Goal: Task Accomplishment & Management: Manage account settings

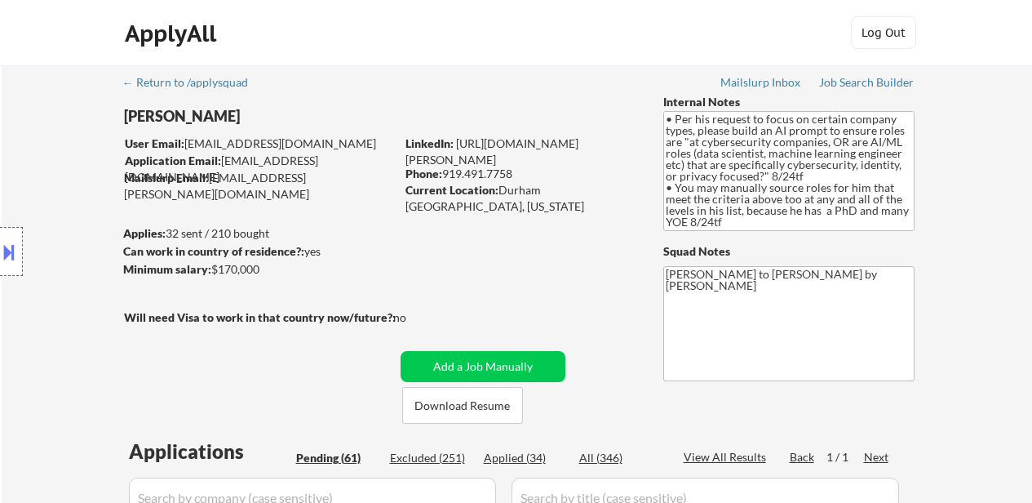
select select ""pending""
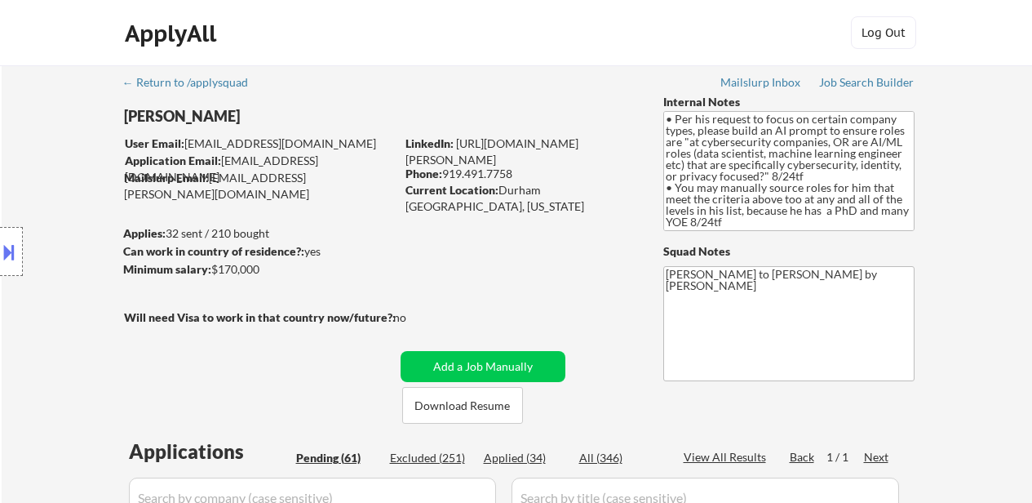
select select ""pending""
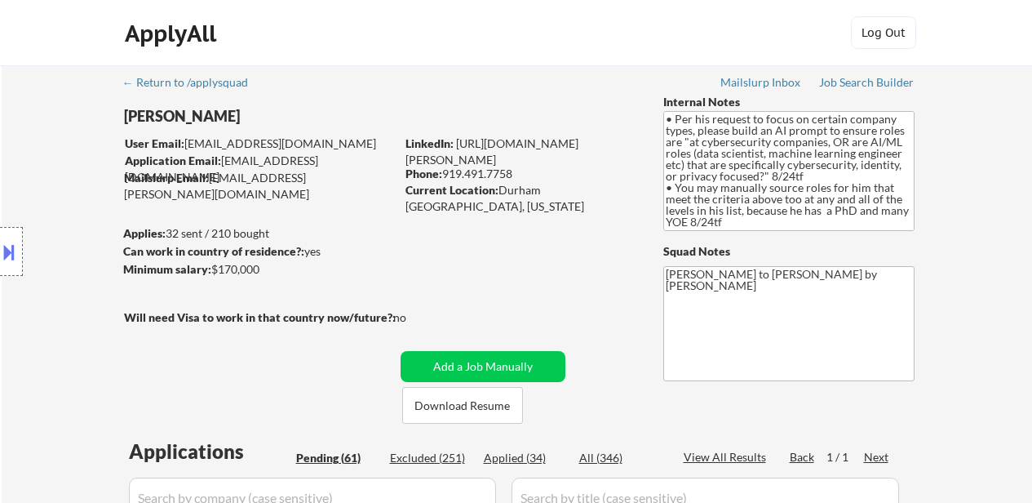
select select ""pending""
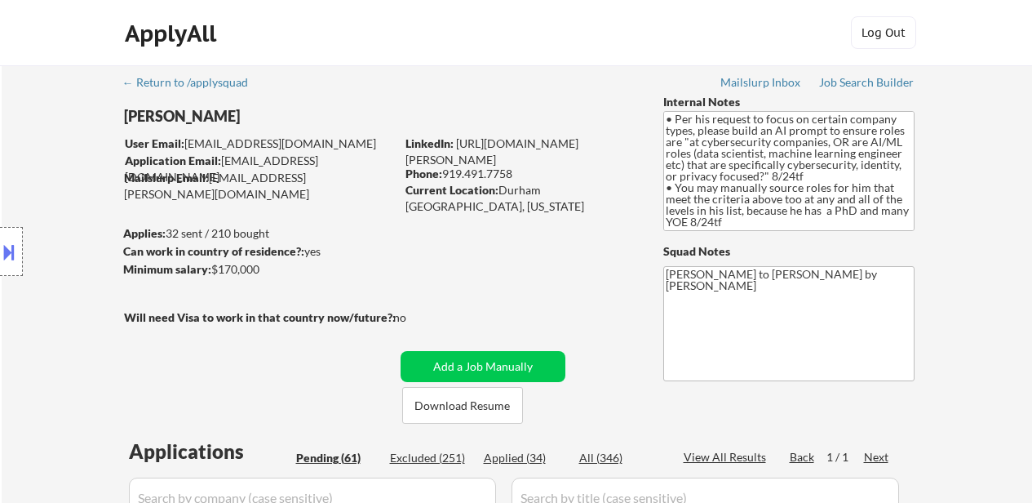
select select ""pending""
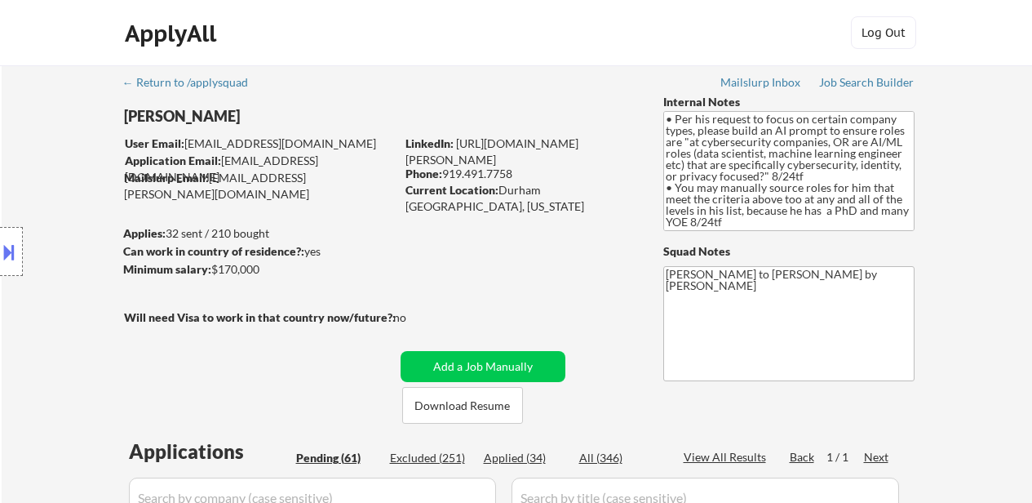
select select ""pending""
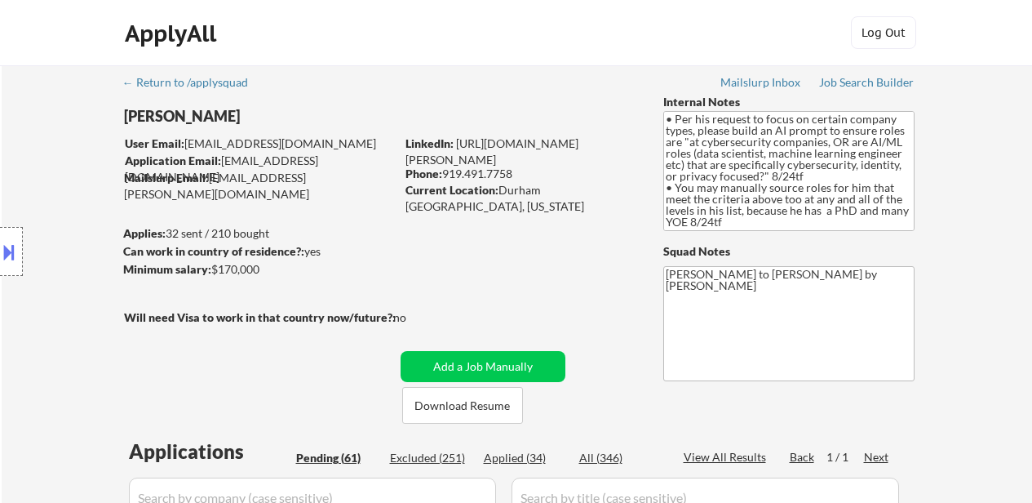
select select ""pending""
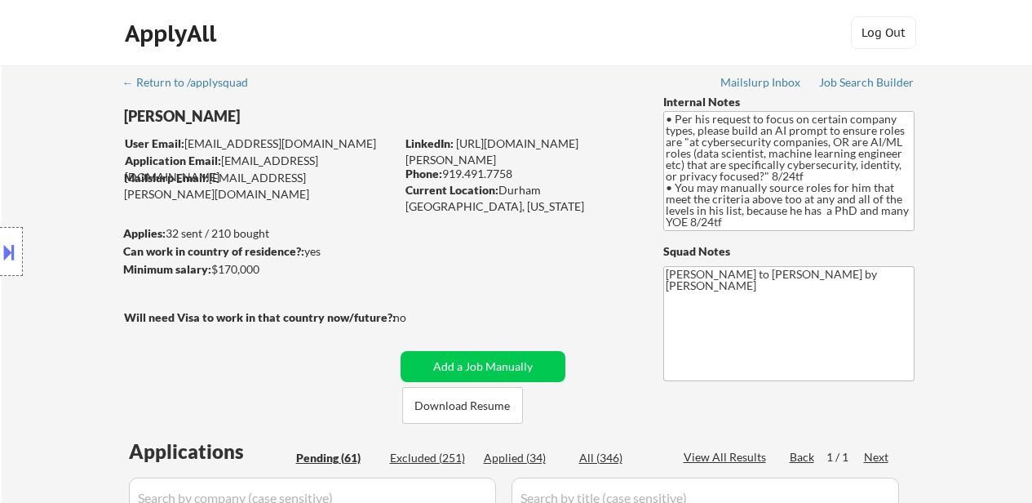
select select ""pending""
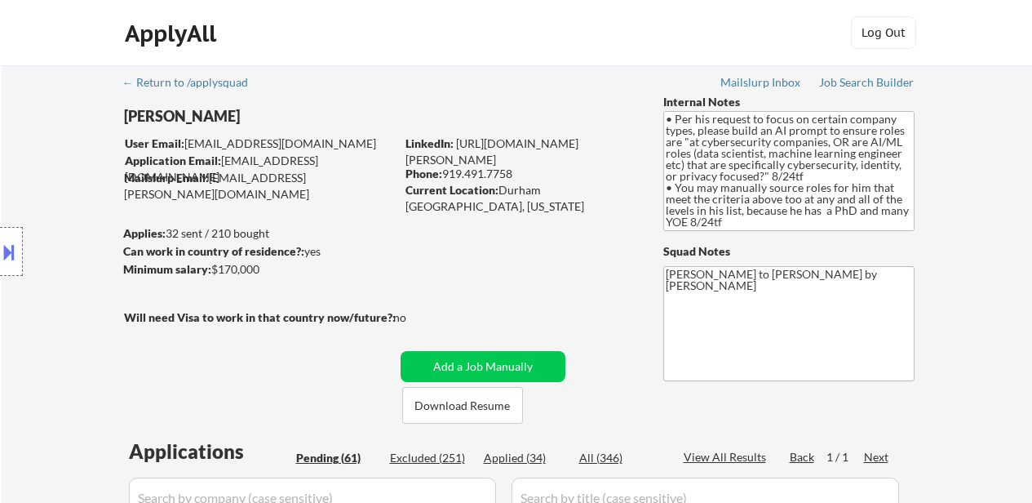
select select ""pending""
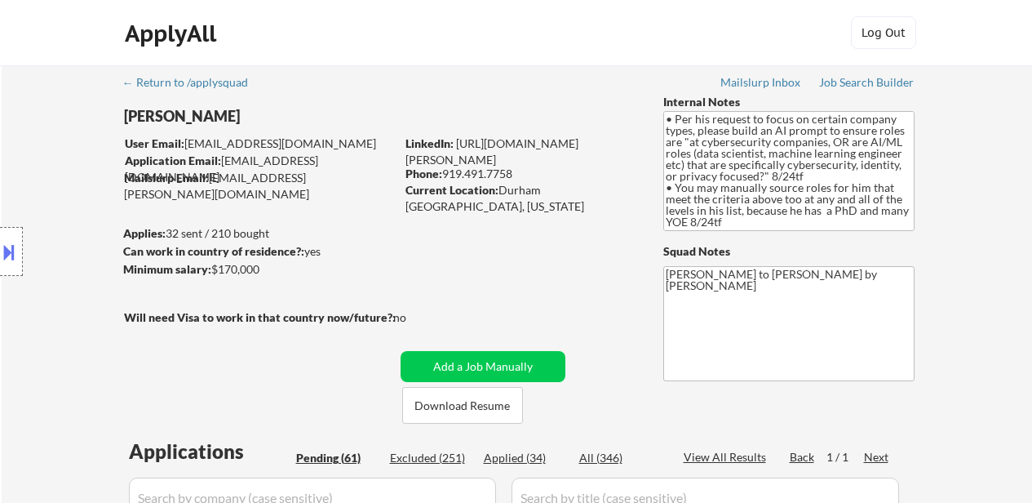
select select ""pending""
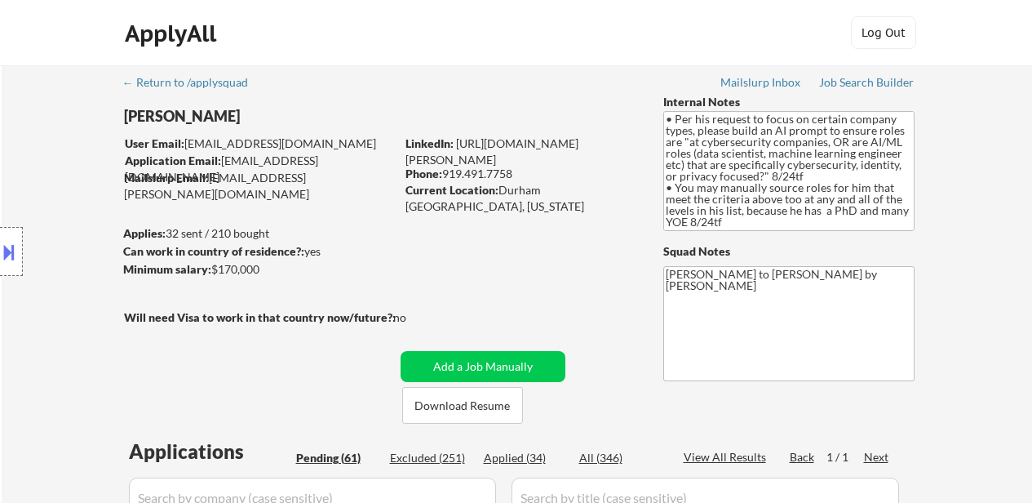
select select ""pending""
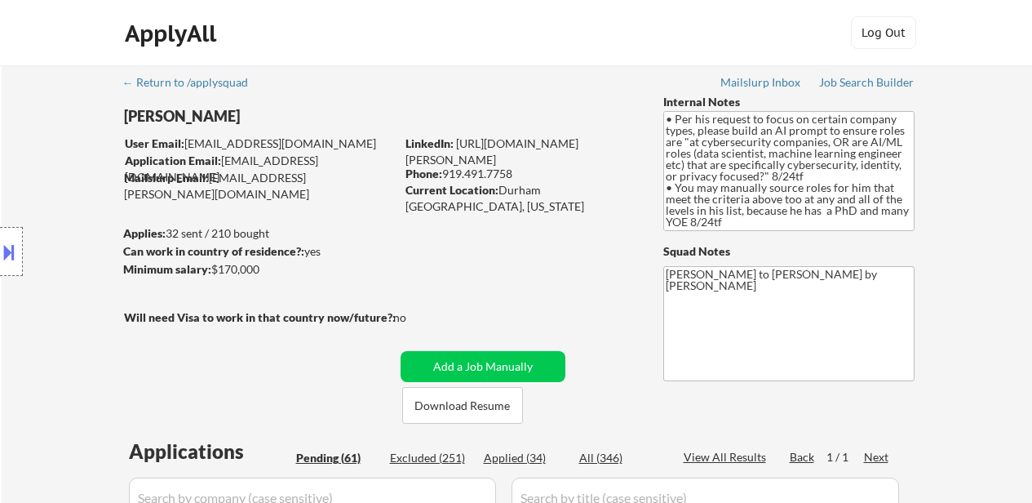
select select ""pending""
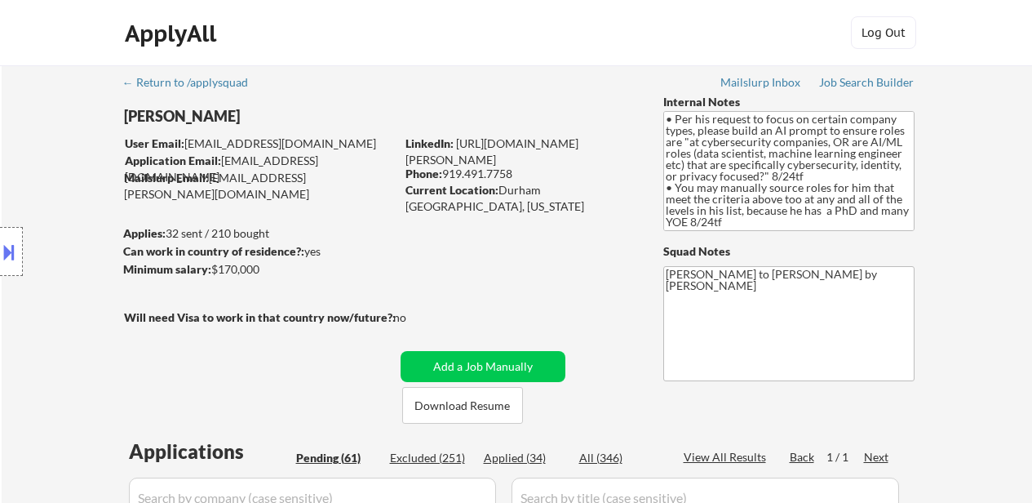
select select ""pending""
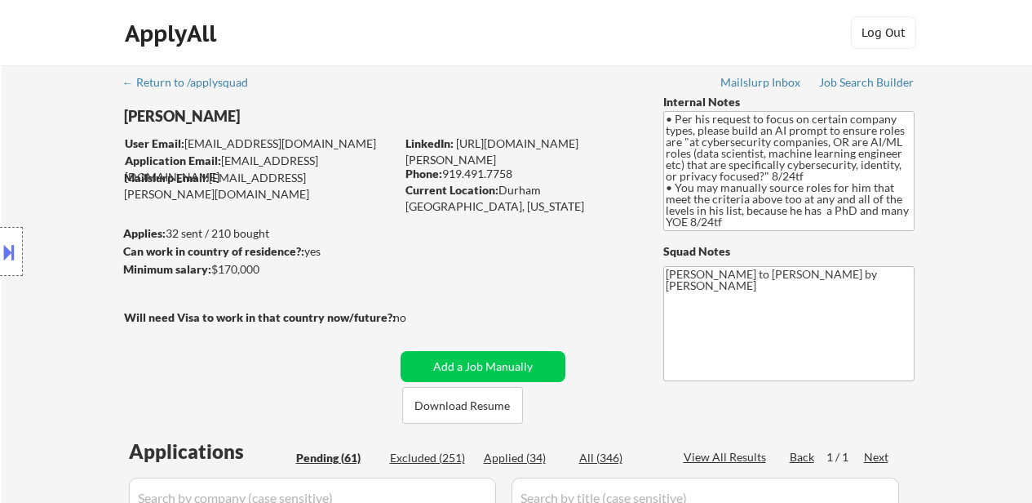
select select ""pending""
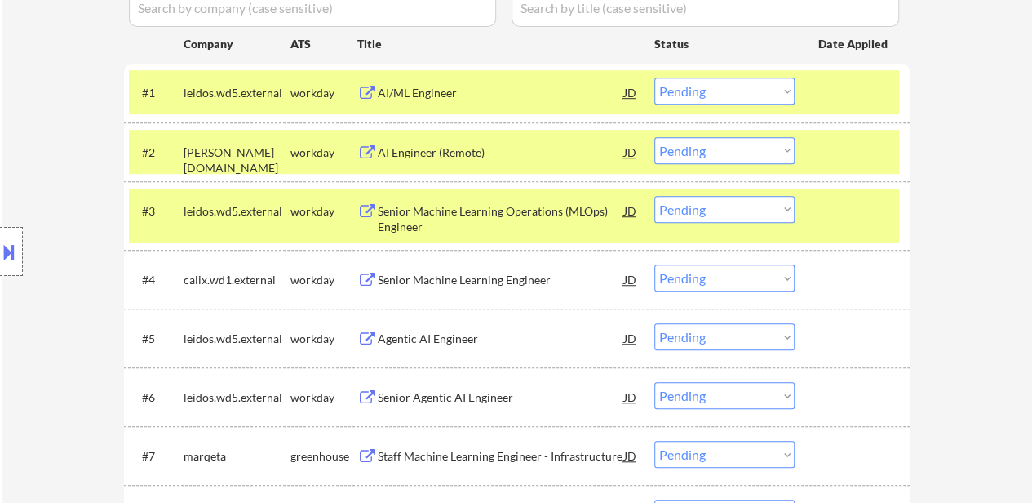
scroll to position [33, 0]
click at [429, 91] on div "AI/ML Engineer" at bounding box center [501, 93] width 246 height 16
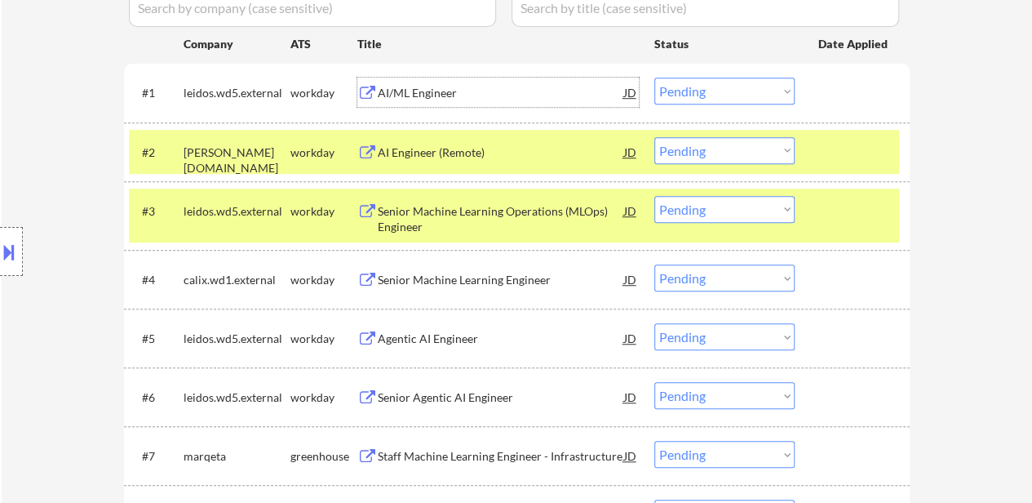
click at [837, 158] on div at bounding box center [854, 151] width 72 height 29
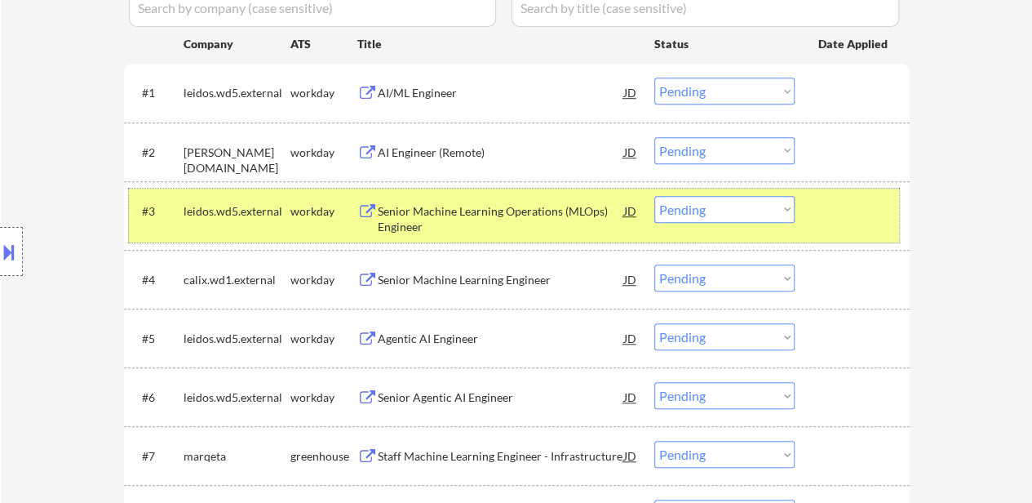
click at [837, 233] on div "#3 leidos.wd5.external workday Senior Machine Learning Operations (MLOps) Engin…" at bounding box center [514, 215] width 770 height 54
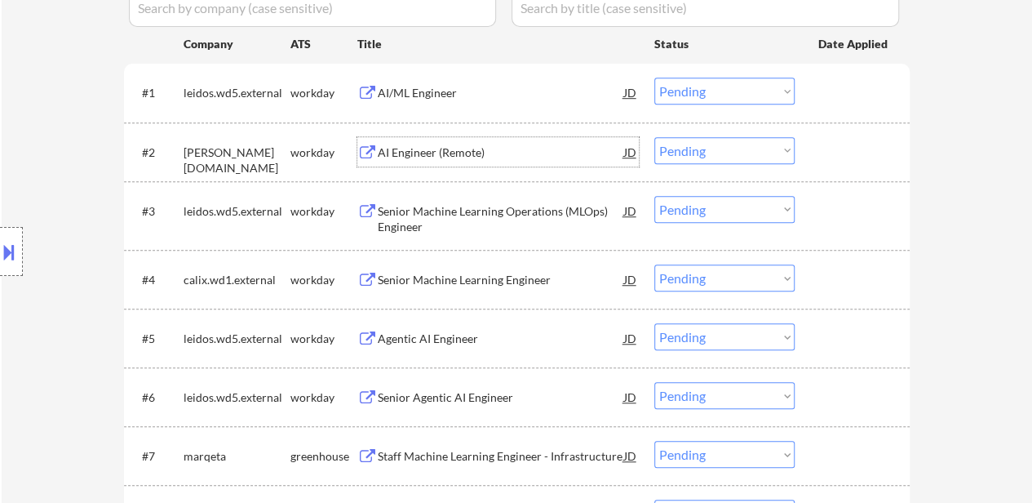
click at [441, 156] on div "AI Engineer (Remote)" at bounding box center [501, 152] width 246 height 16
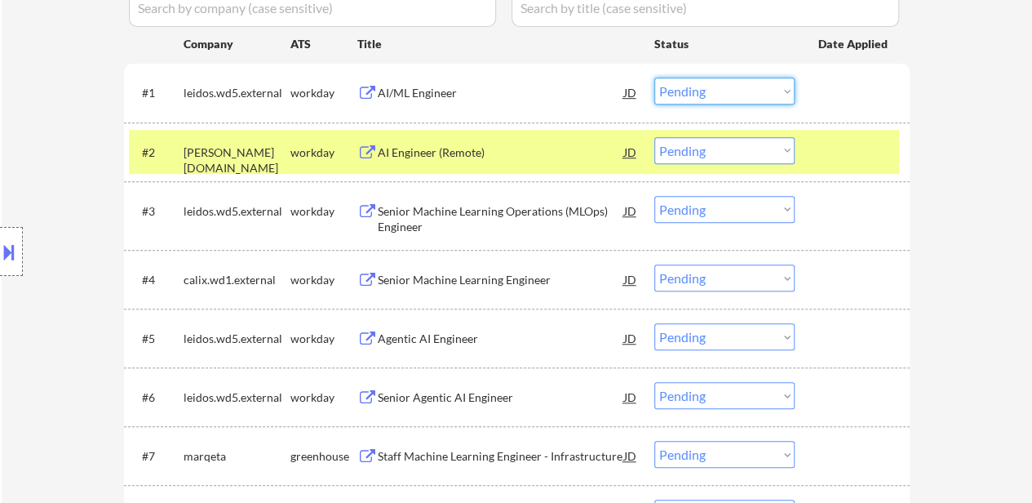
click at [777, 87] on select "Choose an option... Pending Applied Excluded (Questions) Excluded (Expired) Exc…" at bounding box center [724, 91] width 140 height 27
click at [654, 78] on select "Choose an option... Pending Applied Excluded (Questions) Excluded (Expired) Exc…" at bounding box center [724, 91] width 140 height 27
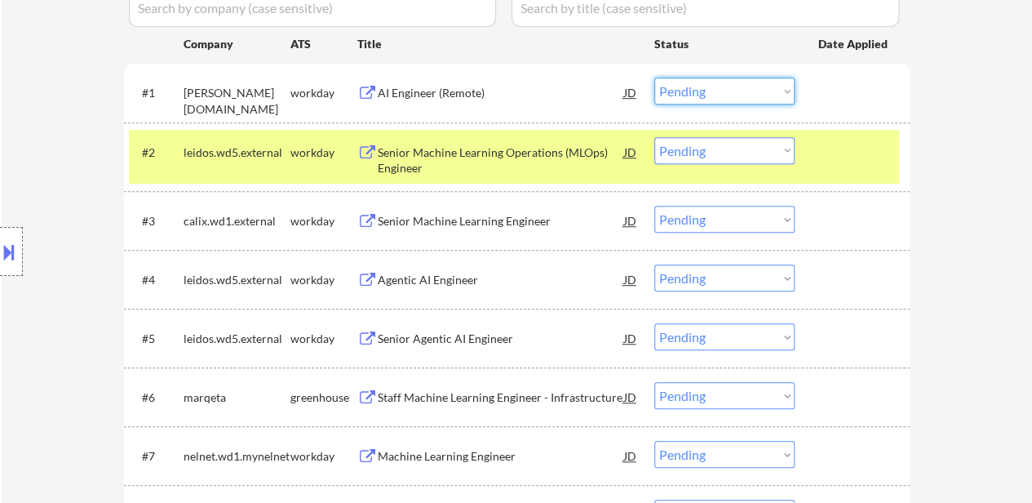
click at [715, 88] on select "Choose an option... Pending Applied Excluded (Questions) Excluded (Expired) Exc…" at bounding box center [724, 91] width 140 height 27
click at [654, 78] on select "Choose an option... Pending Applied Excluded (Questions) Excluded (Expired) Exc…" at bounding box center [724, 91] width 140 height 27
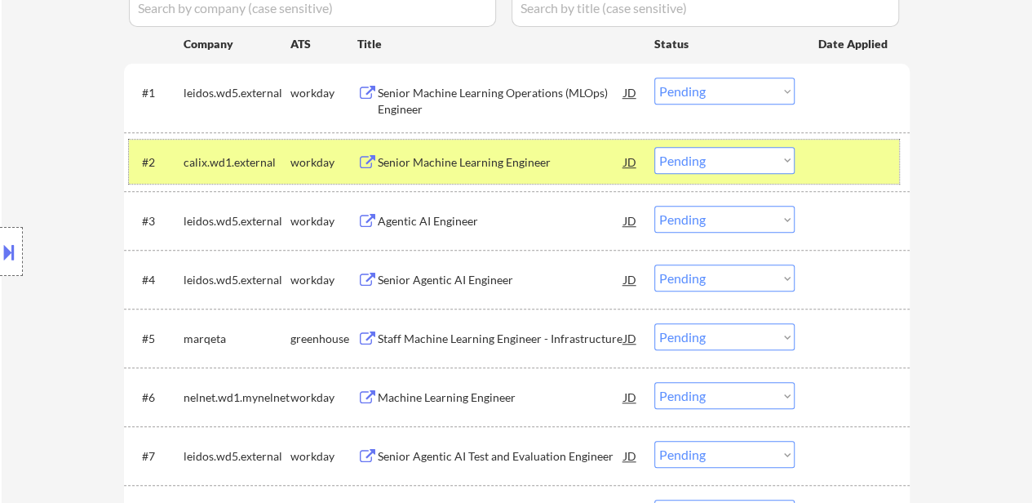
click at [849, 164] on div at bounding box center [854, 161] width 72 height 29
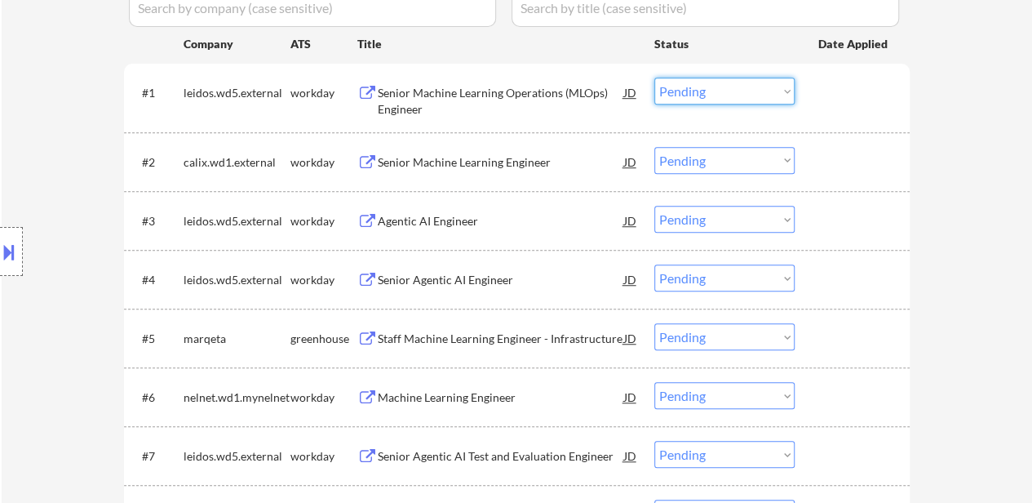
click at [721, 88] on select "Choose an option... Pending Applied Excluded (Questions) Excluded (Expired) Exc…" at bounding box center [724, 91] width 140 height 27
click at [654, 78] on select "Choose an option... Pending Applied Excluded (Questions) Excluded (Expired) Exc…" at bounding box center [724, 91] width 140 height 27
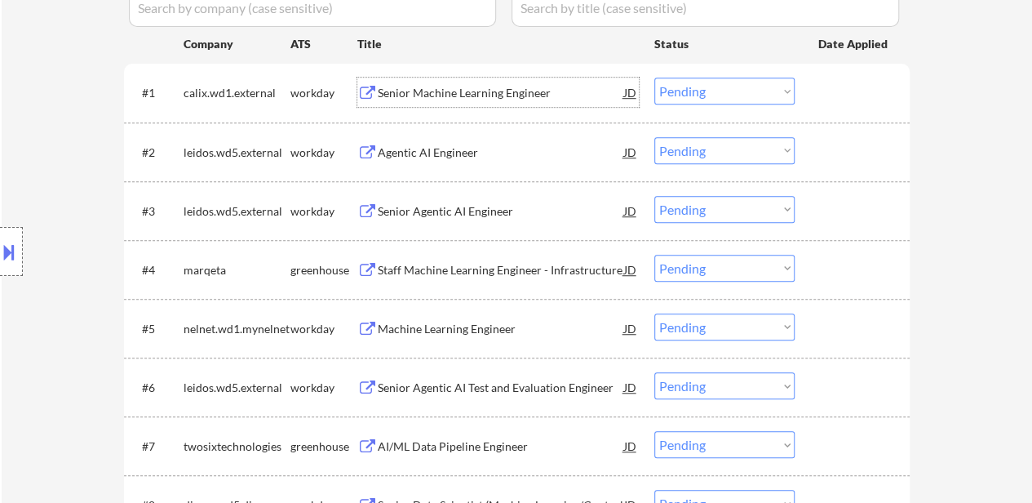
click at [438, 91] on div "Senior Machine Learning Engineer" at bounding box center [501, 93] width 246 height 16
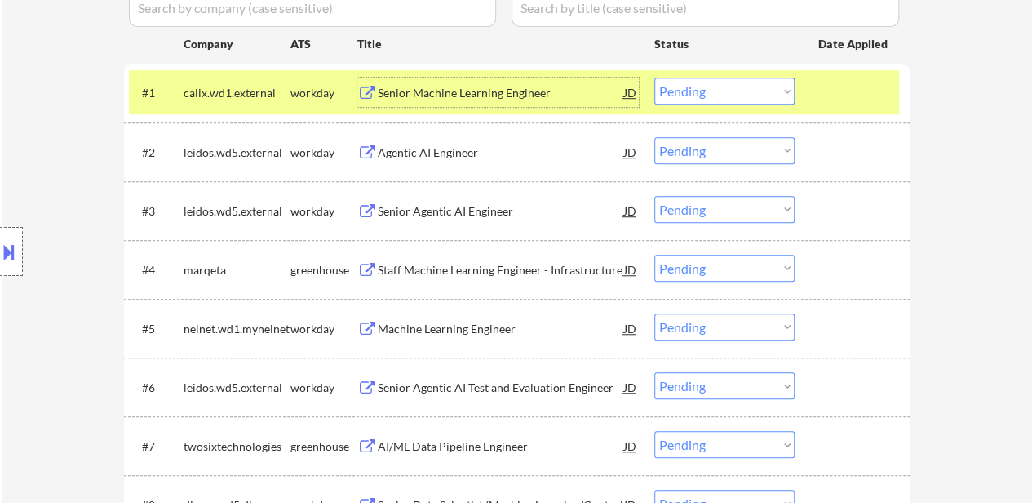
click at [716, 87] on select "Choose an option... Pending Applied Excluded (Questions) Excluded (Expired) Exc…" at bounding box center [724, 91] width 140 height 27
click at [654, 78] on select "Choose an option... Pending Applied Excluded (Questions) Excluded (Expired) Exc…" at bounding box center [724, 91] width 140 height 27
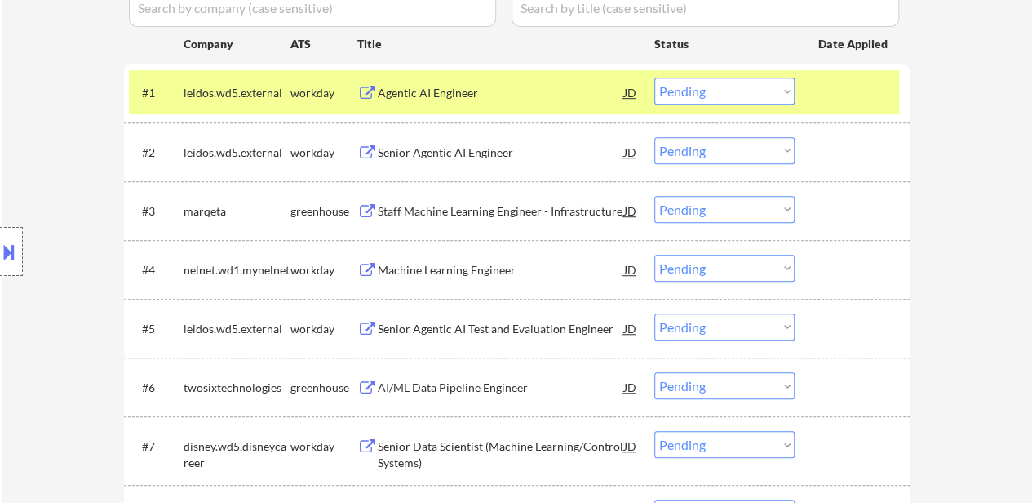
click at [762, 99] on select "Choose an option... Pending Applied Excluded (Questions) Excluded (Expired) Exc…" at bounding box center [724, 91] width 140 height 27
click at [654, 78] on select "Choose an option... Pending Applied Excluded (Questions) Excluded (Expired) Exc…" at bounding box center [724, 91] width 140 height 27
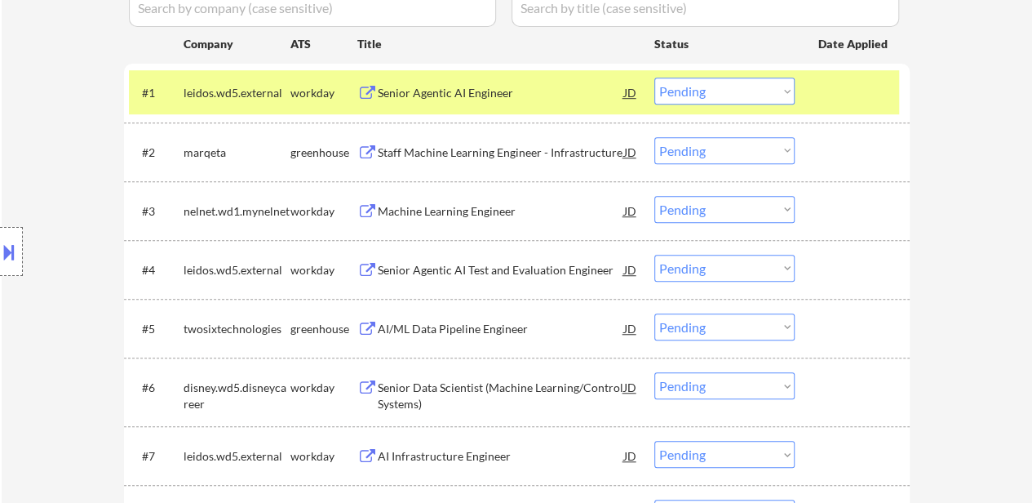
click at [744, 86] on select "Choose an option... Pending Applied Excluded (Questions) Excluded (Expired) Exc…" at bounding box center [724, 91] width 140 height 27
click at [654, 78] on select "Choose an option... Pending Applied Excluded (Questions) Excluded (Expired) Exc…" at bounding box center [724, 91] width 140 height 27
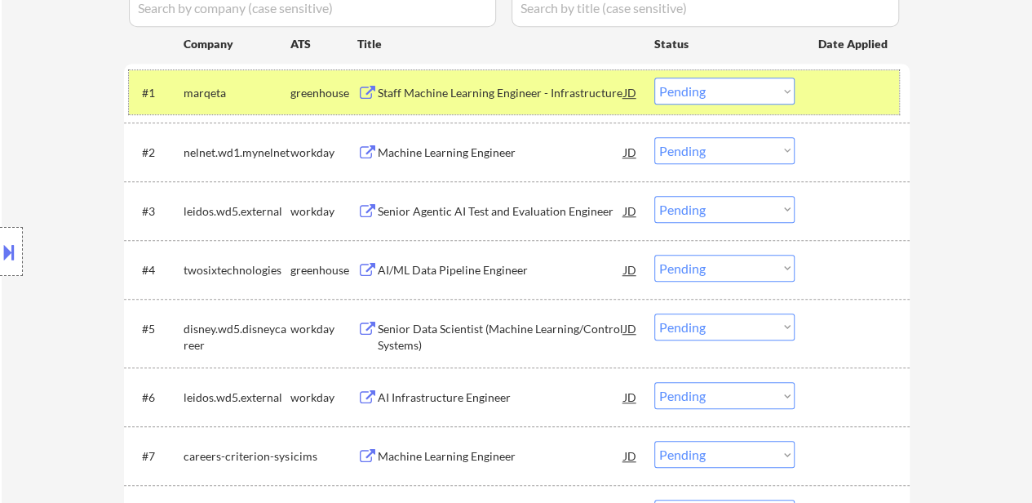
click at [854, 111] on div "#1 marqeta greenhouse Staff Machine Learning Engineer - Infrastructure JD warni…" at bounding box center [514, 92] width 770 height 44
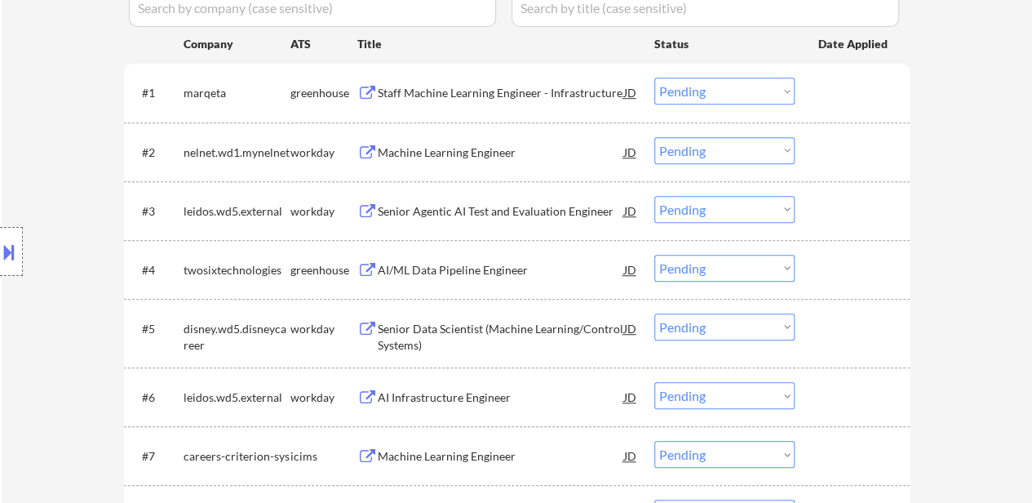
click at [521, 102] on div "Staff Machine Learning Engineer - Infrastructure" at bounding box center [501, 92] width 246 height 29
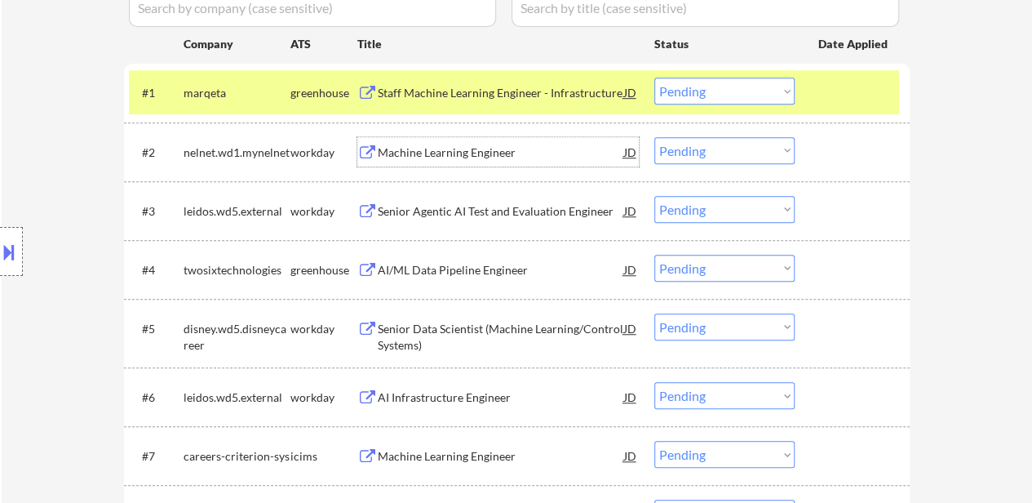
click at [450, 158] on div "Machine Learning Engineer" at bounding box center [501, 152] width 246 height 16
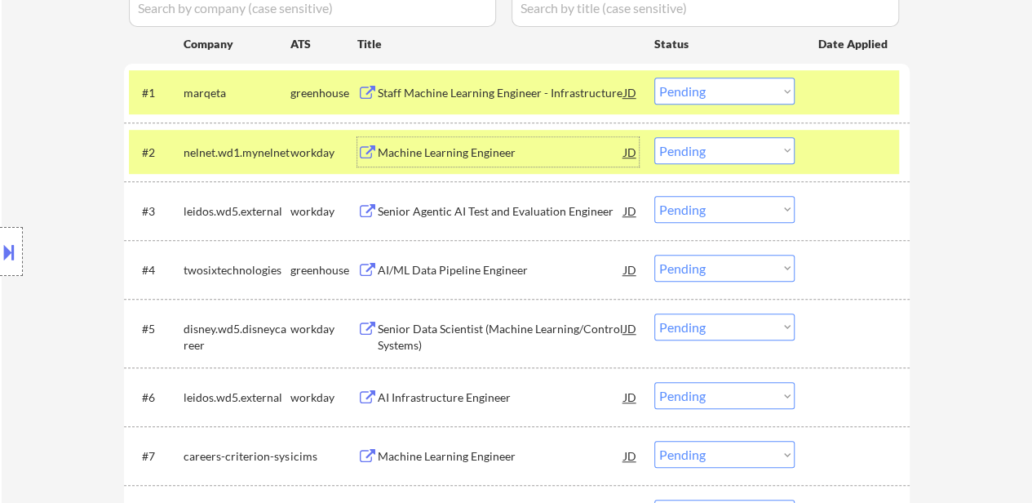
click at [764, 92] on select "Choose an option... Pending Applied Excluded (Questions) Excluded (Expired) Exc…" at bounding box center [724, 91] width 140 height 27
click at [654, 78] on select "Choose an option... Pending Applied Excluded (Questions) Excluded (Expired) Exc…" at bounding box center [724, 91] width 140 height 27
select select ""pending""
